Goal: Transaction & Acquisition: Obtain resource

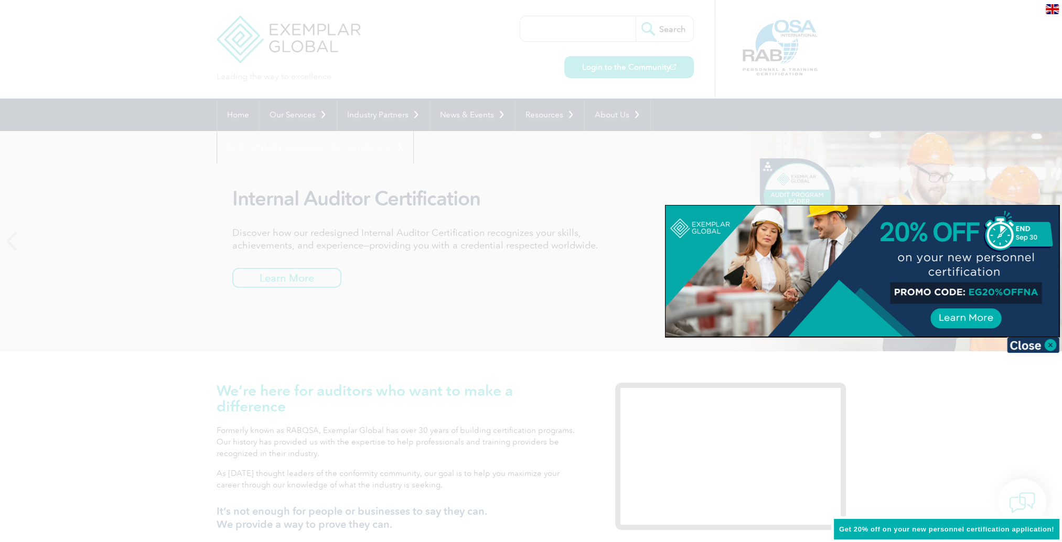
click at [137, 401] on div at bounding box center [531, 271] width 1062 height 542
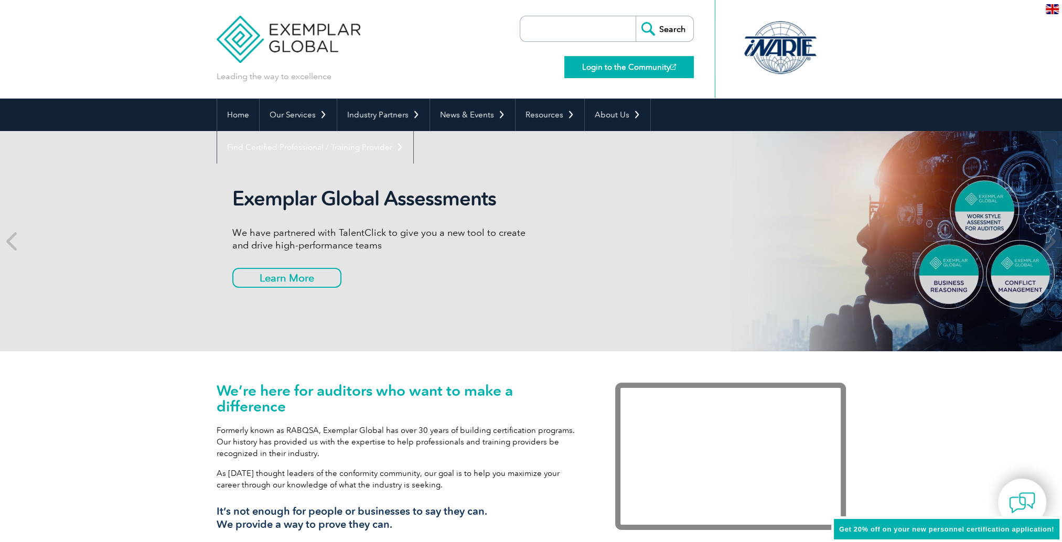
click at [638, 66] on link "Login to the Community" at bounding box center [629, 67] width 130 height 22
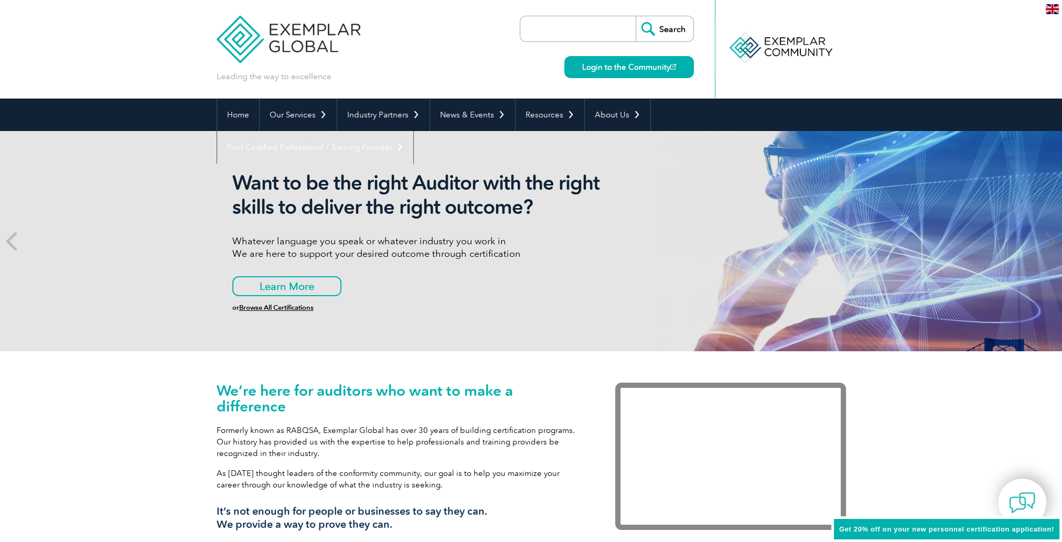
click at [654, 228] on div "Want to be the right Auditor with the right skills to deliver the right outcome…" at bounding box center [531, 241] width 629 height 220
click at [647, 70] on link "Login to the Community" at bounding box center [629, 67] width 130 height 22
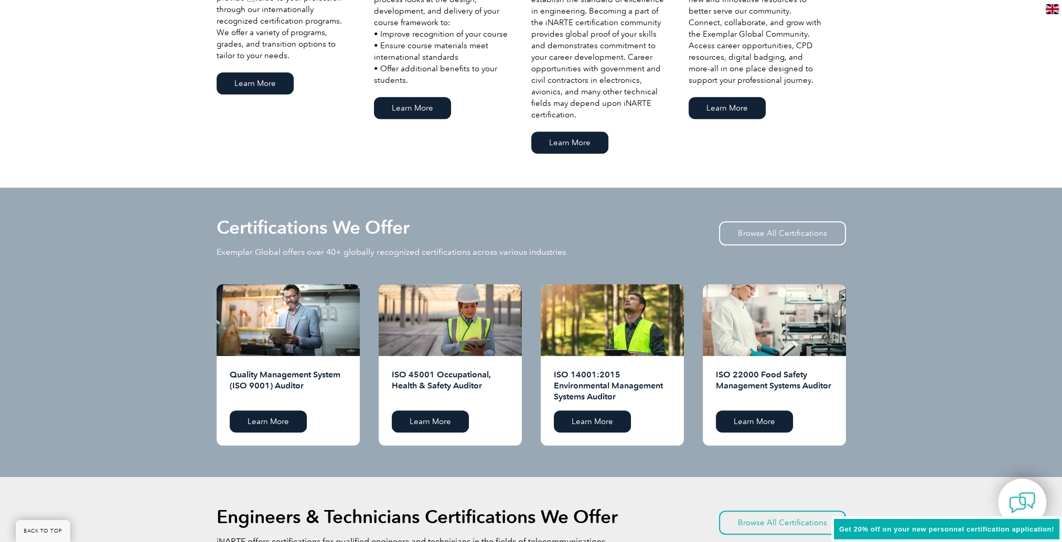
scroll to position [944, 0]
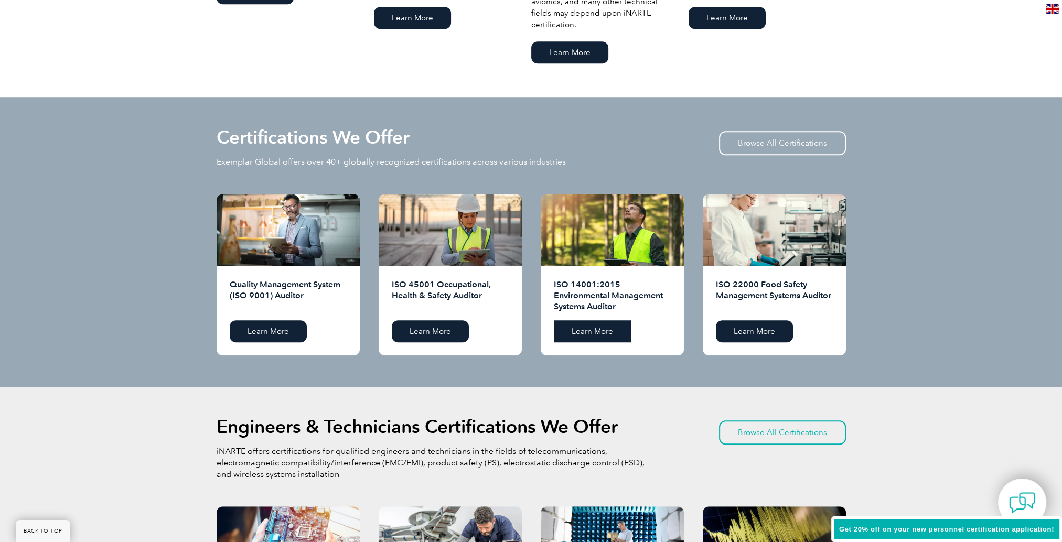
click at [589, 330] on link "Learn More" at bounding box center [592, 331] width 77 height 22
click at [438, 332] on link "Learn More" at bounding box center [430, 331] width 77 height 22
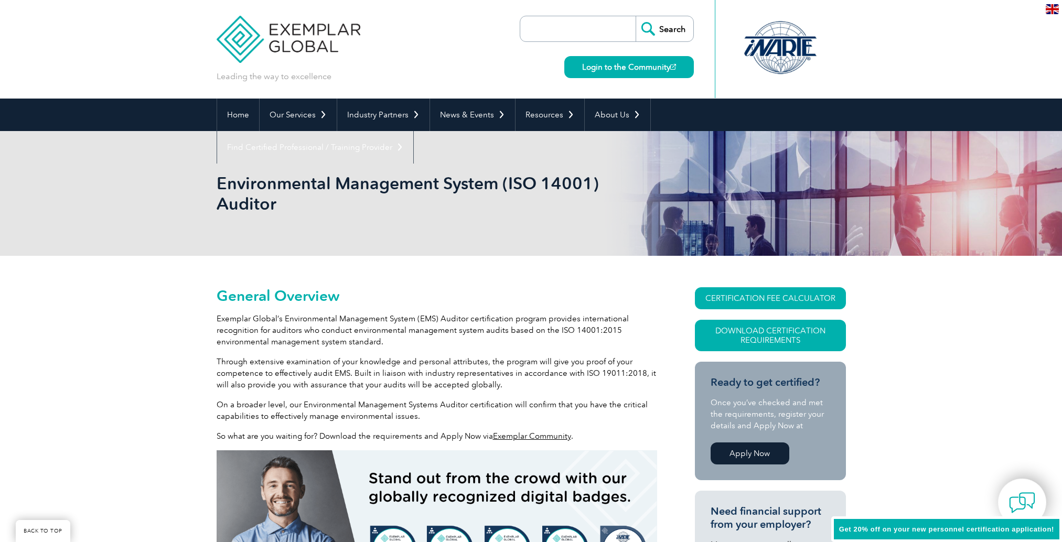
scroll to position [146, 0]
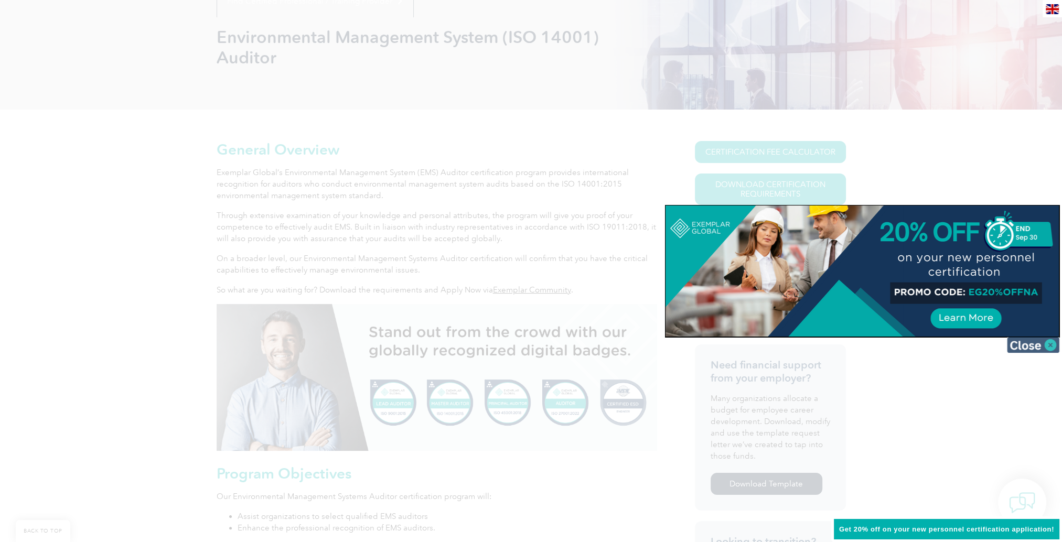
click at [1028, 346] on img at bounding box center [1033, 345] width 52 height 16
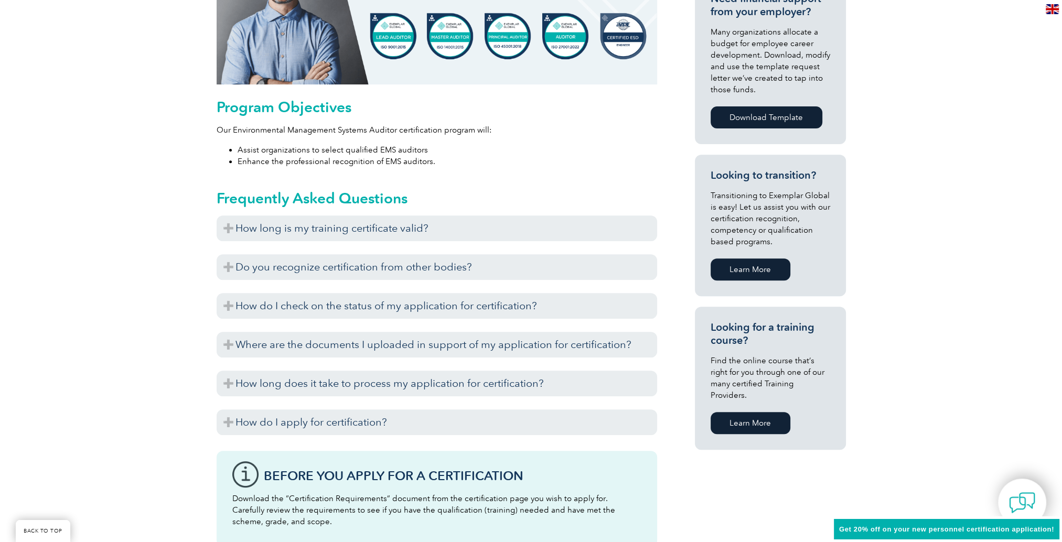
scroll to position [513, 0]
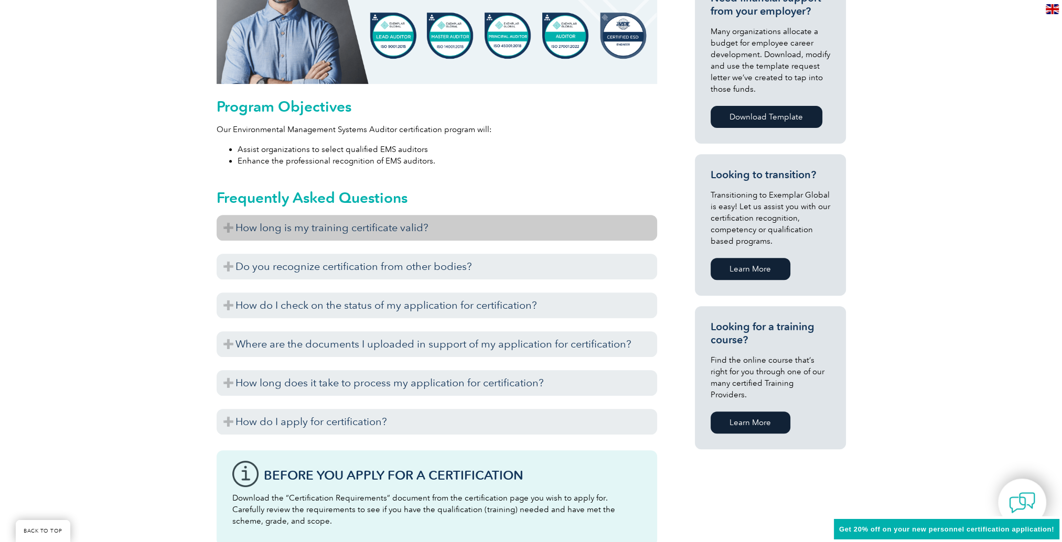
click at [228, 228] on h3 "How long is my training certificate valid?" at bounding box center [437, 228] width 440 height 26
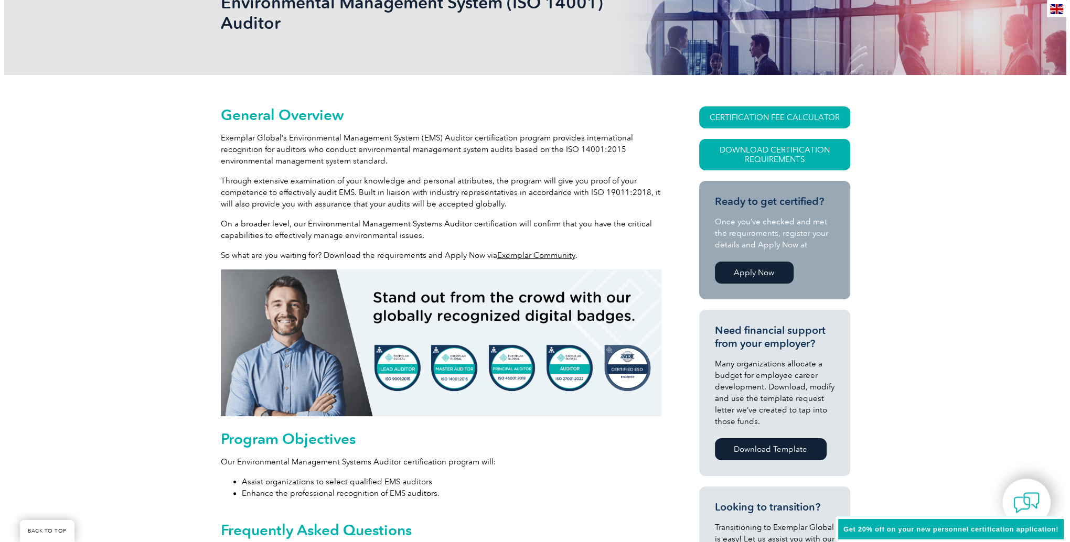
scroll to position [199, 0]
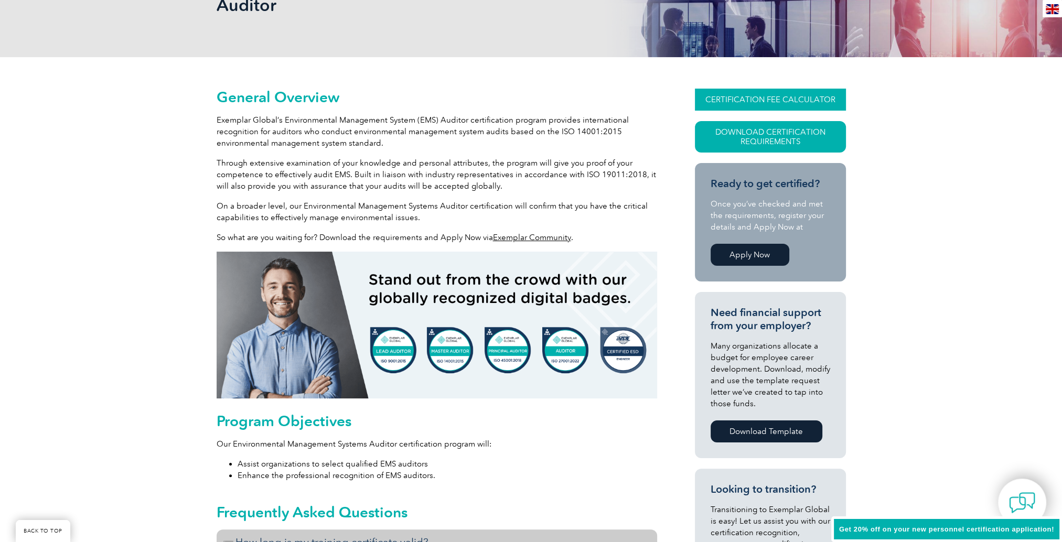
click at [749, 100] on link "CERTIFICATION FEE CALCULATOR" at bounding box center [770, 100] width 151 height 22
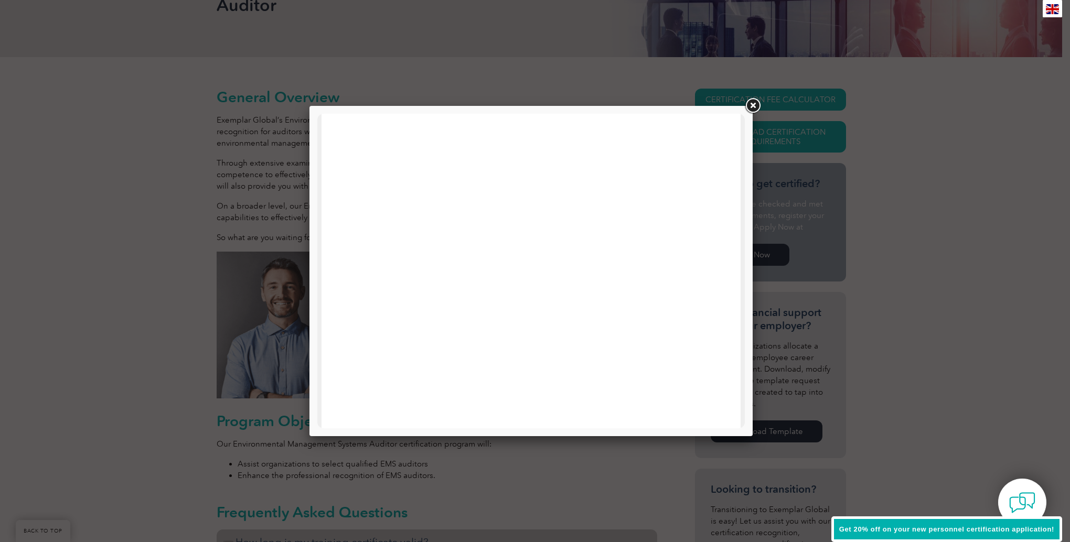
scroll to position [0, 0]
click at [752, 106] on link at bounding box center [752, 105] width 19 height 19
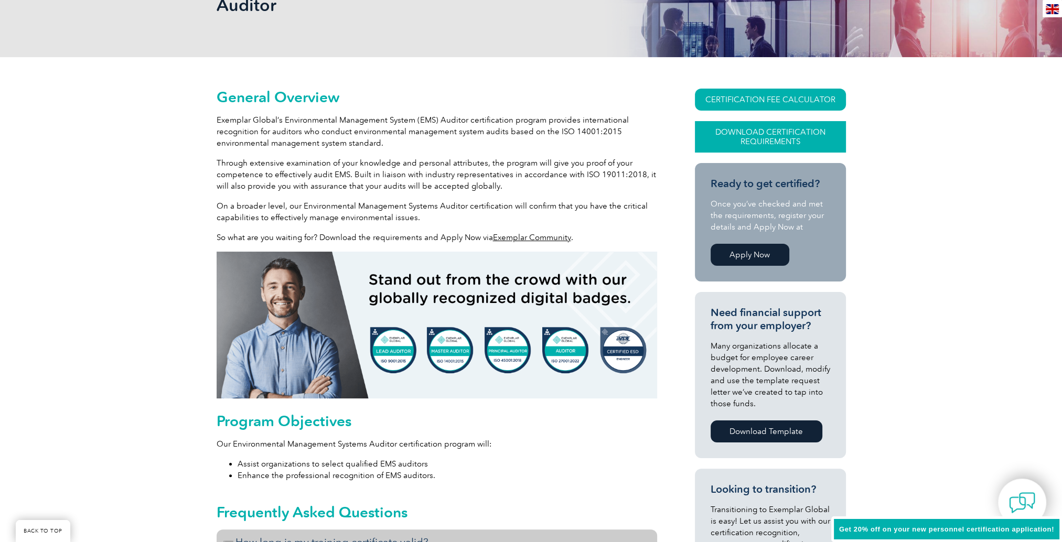
click at [748, 134] on link "Download Certification Requirements" at bounding box center [770, 136] width 151 height 31
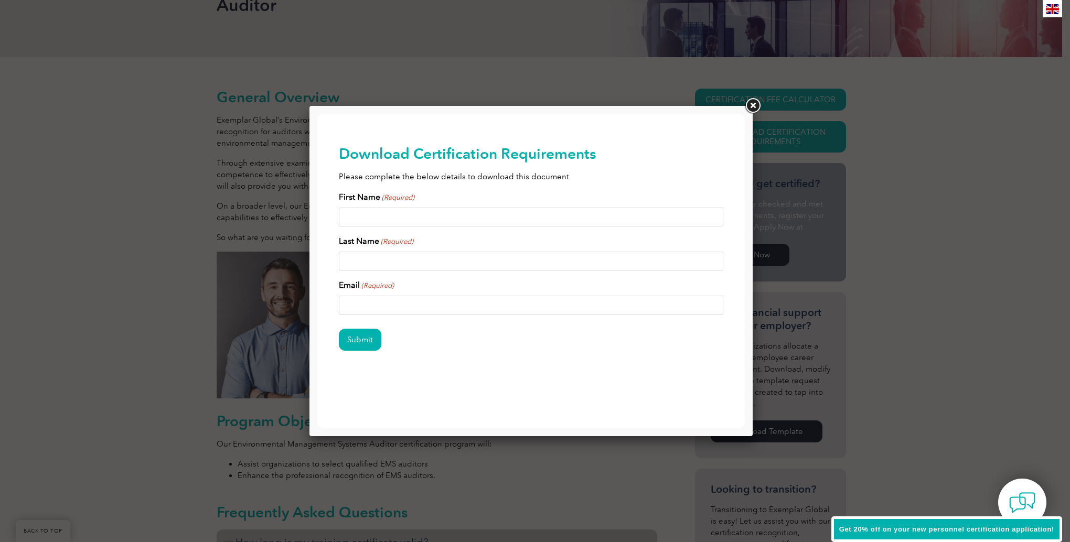
click at [514, 216] on input "First Name (Required)" at bounding box center [531, 217] width 385 height 19
click at [605, 175] on p "Please complete the below details to download this document" at bounding box center [531, 177] width 385 height 12
click at [474, 222] on input "First Name (Required)" at bounding box center [531, 217] width 385 height 19
type input "Nyamdorj"
type input "Barnuud"
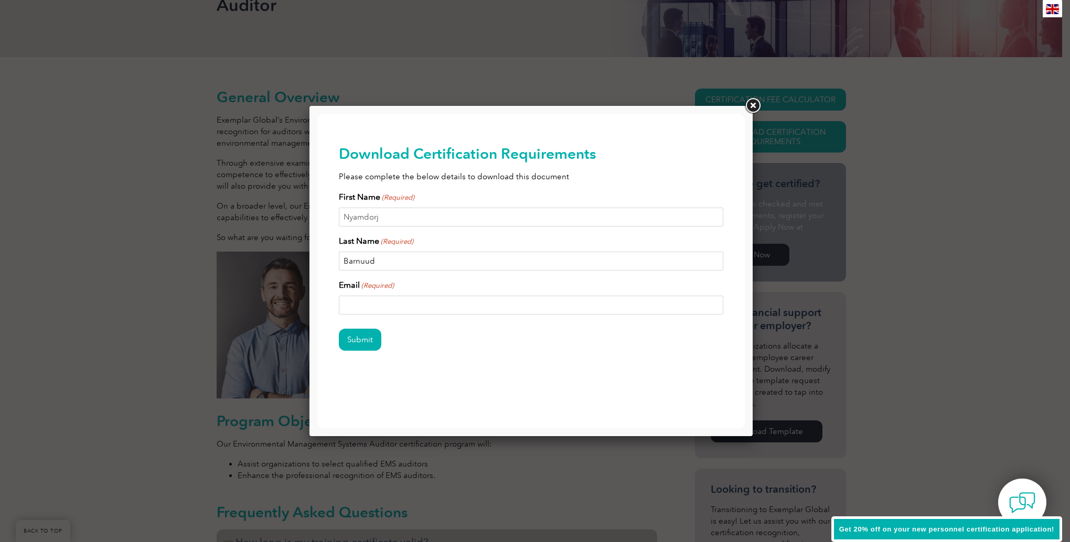
type input "dbarnuud@ramboll.com"
click at [362, 341] on input "Submit" at bounding box center [360, 340] width 42 height 22
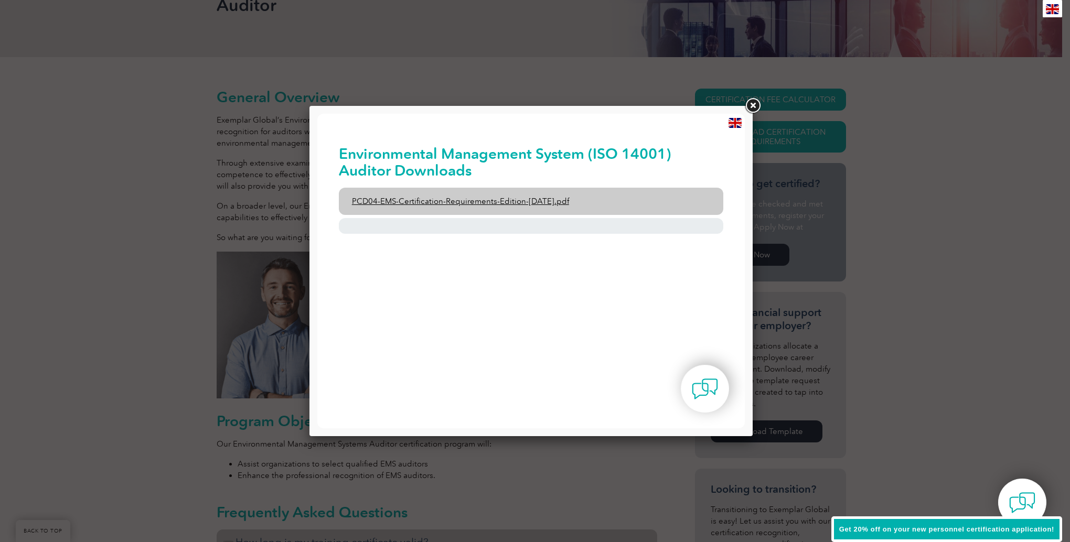
click at [459, 198] on link "PCD04-EMS-Certification-Requirements-Edition-2-April-2022.pdf" at bounding box center [531, 201] width 385 height 27
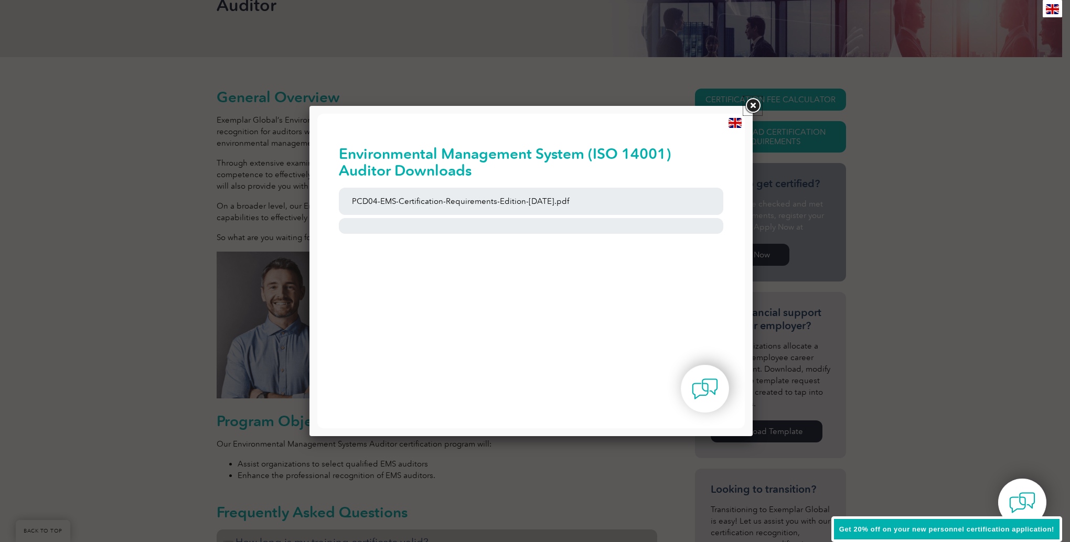
click at [755, 104] on link at bounding box center [752, 105] width 19 height 19
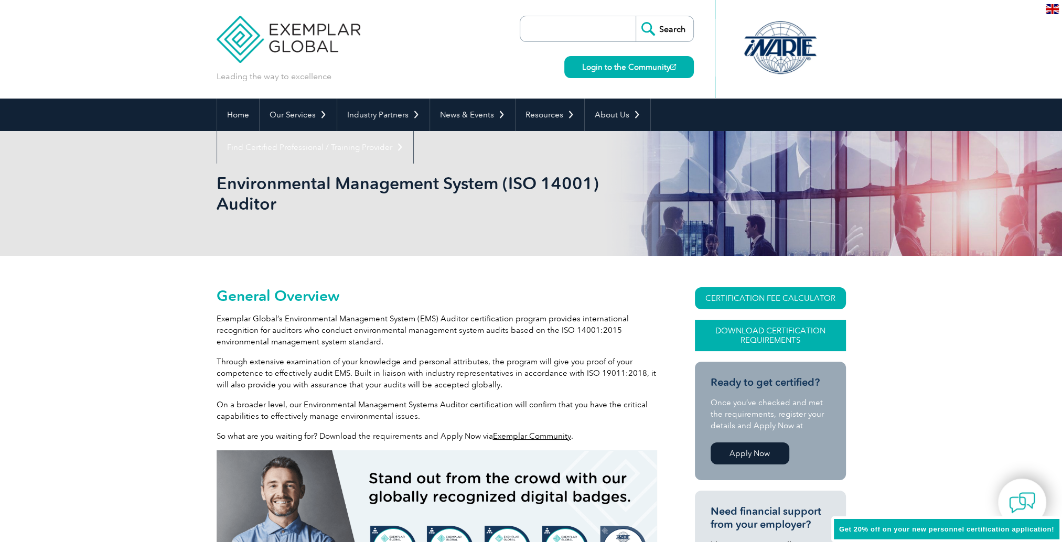
click at [754, 332] on link "Download Certification Requirements" at bounding box center [770, 335] width 151 height 31
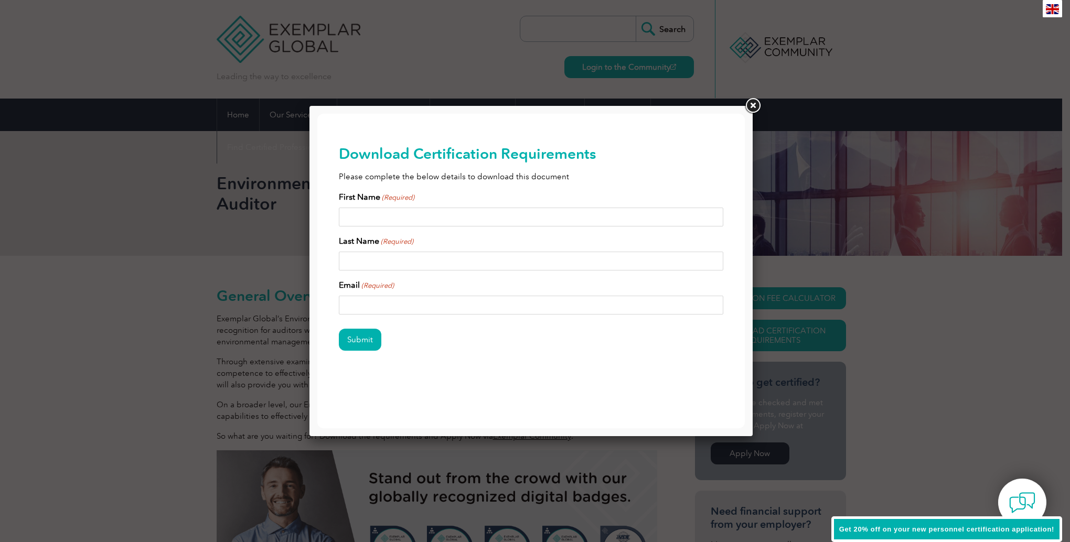
click at [756, 104] on link at bounding box center [752, 105] width 19 height 19
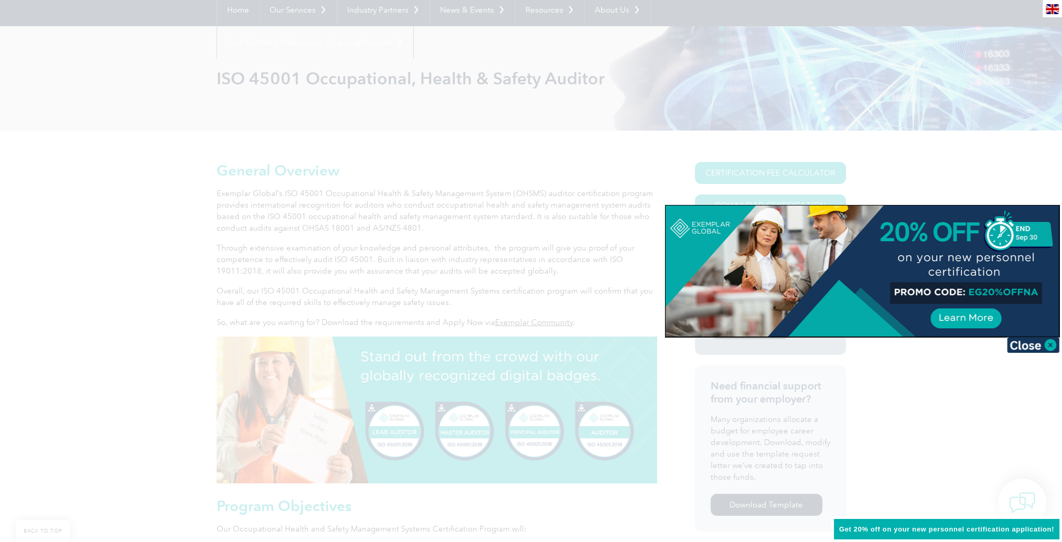
scroll to position [157, 0]
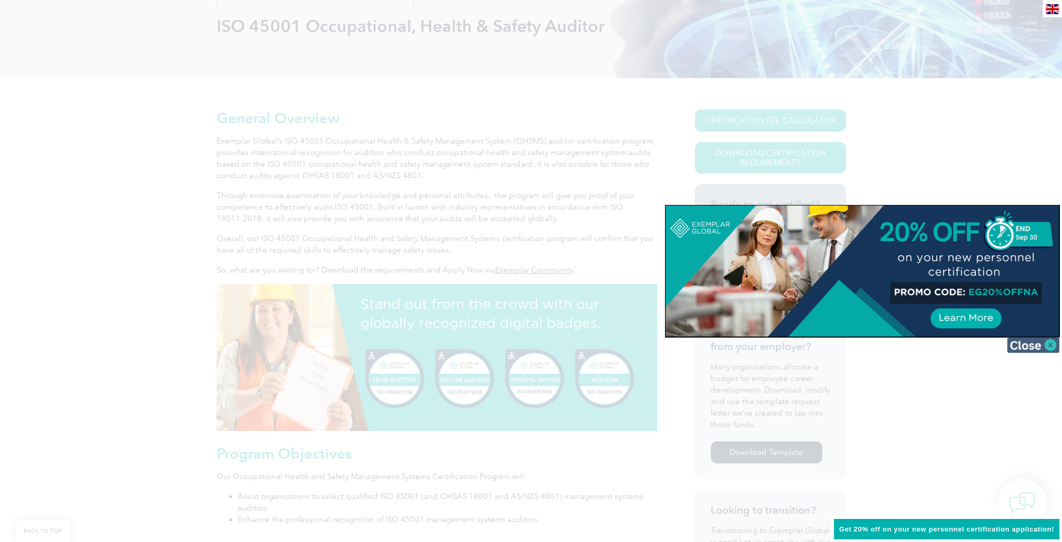
click at [1028, 344] on img at bounding box center [1033, 345] width 52 height 16
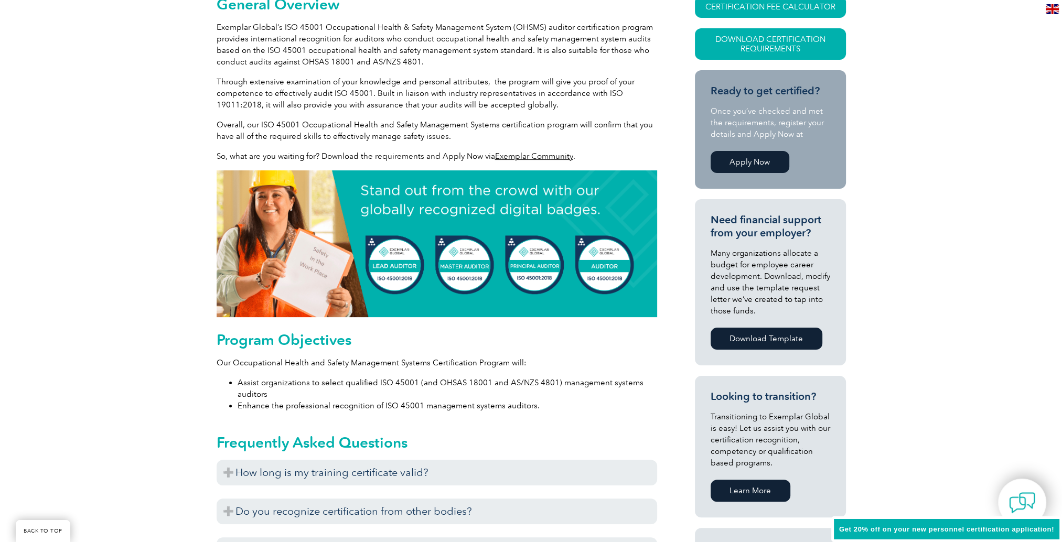
scroll to position [262, 0]
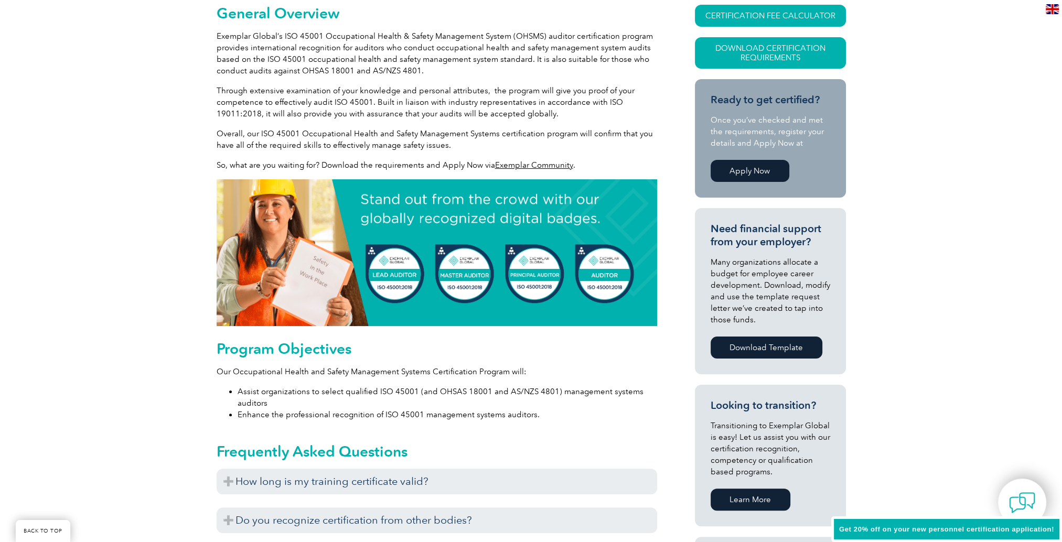
click at [541, 164] on link "Exemplar Community" at bounding box center [534, 164] width 78 height 9
